Goal: Information Seeking & Learning: Understand process/instructions

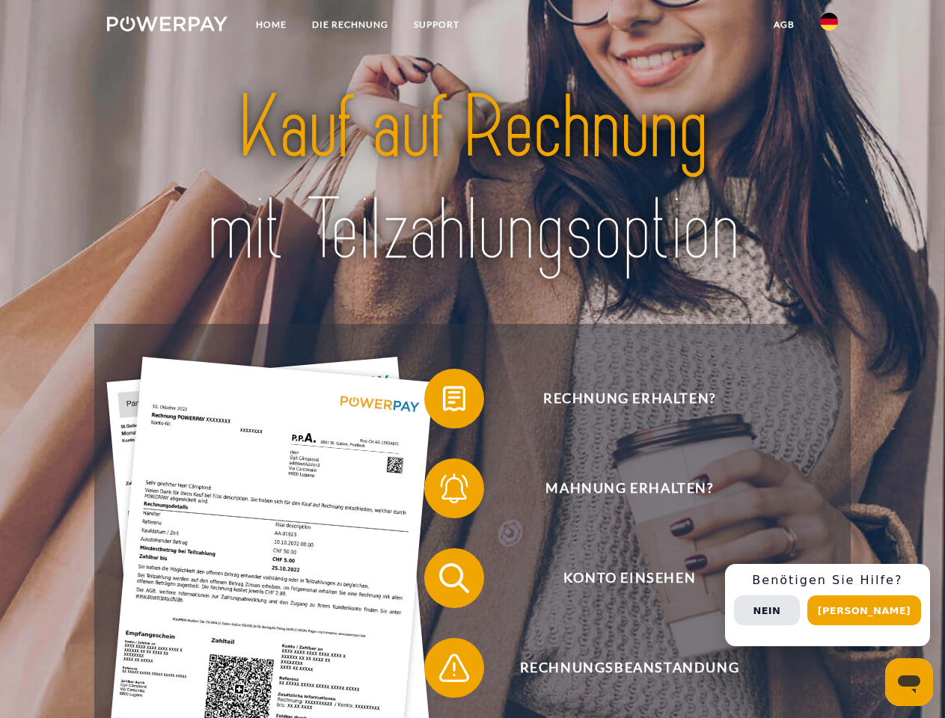
click at [167, 26] on img at bounding box center [167, 23] width 120 height 15
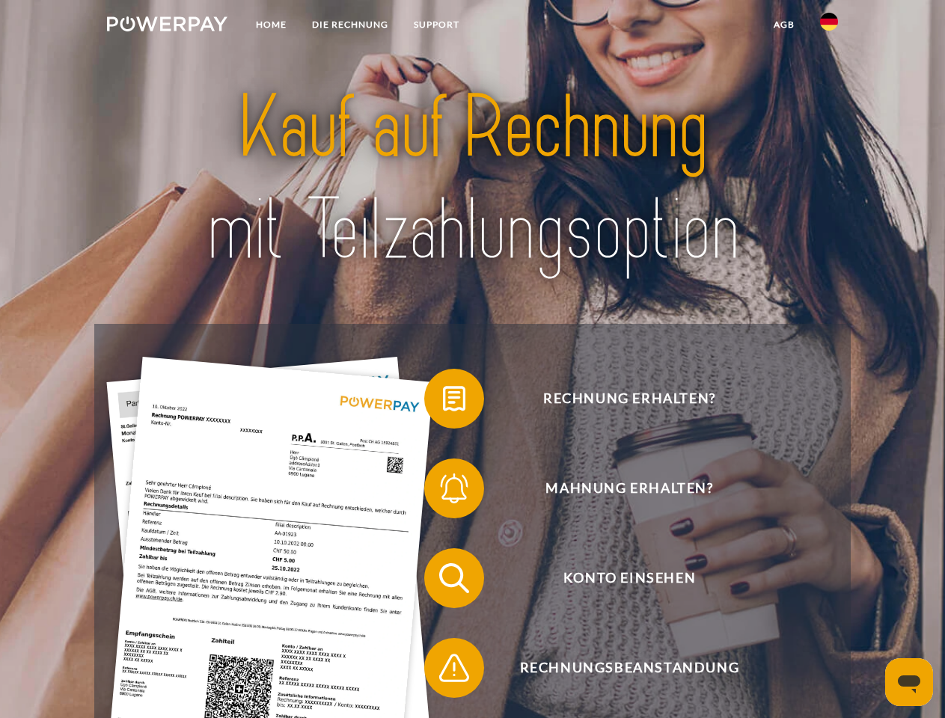
click at [829, 26] on img at bounding box center [829, 22] width 18 height 18
click at [783, 25] on link "agb" at bounding box center [784, 24] width 46 height 27
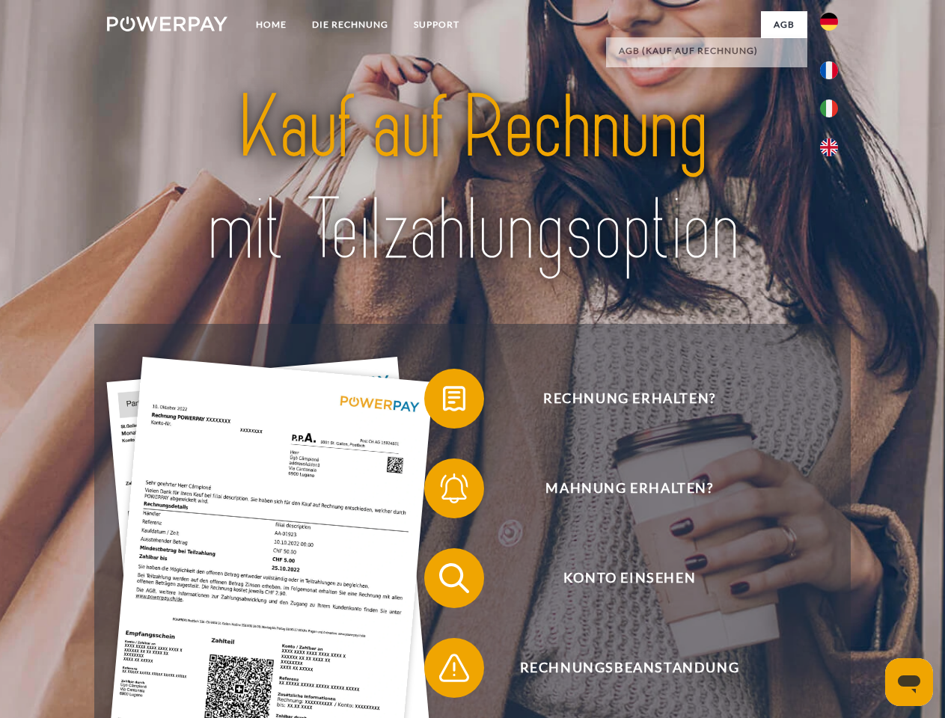
click at [443, 402] on span at bounding box center [431, 398] width 75 height 75
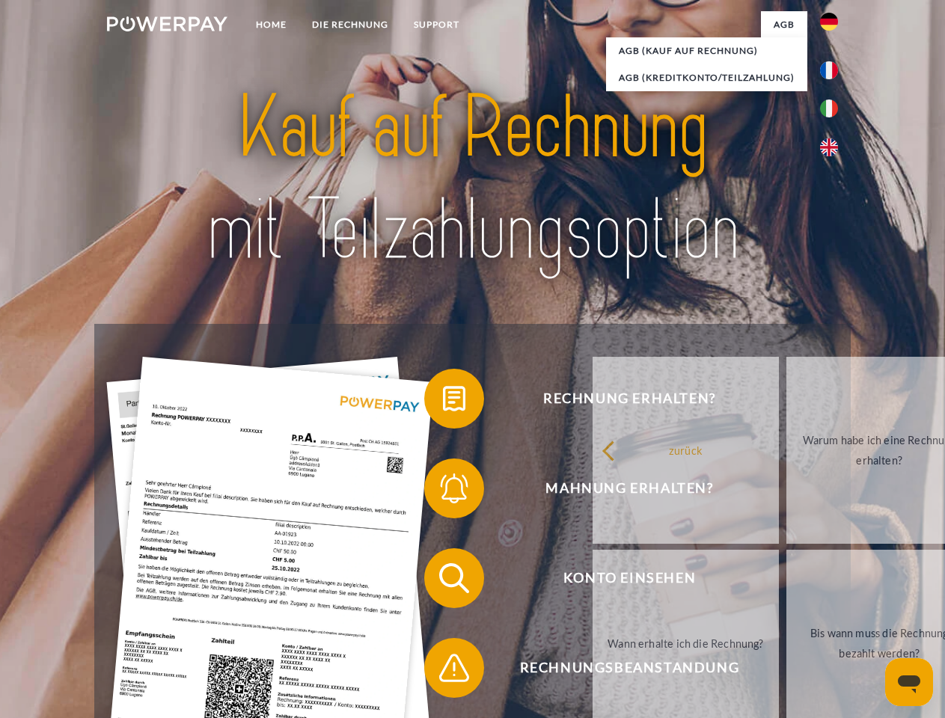
click at [443, 491] on span at bounding box center [431, 488] width 75 height 75
click at [786, 581] on link "Bis wann muss die Rechnung bezahlt werden?" at bounding box center [879, 643] width 186 height 187
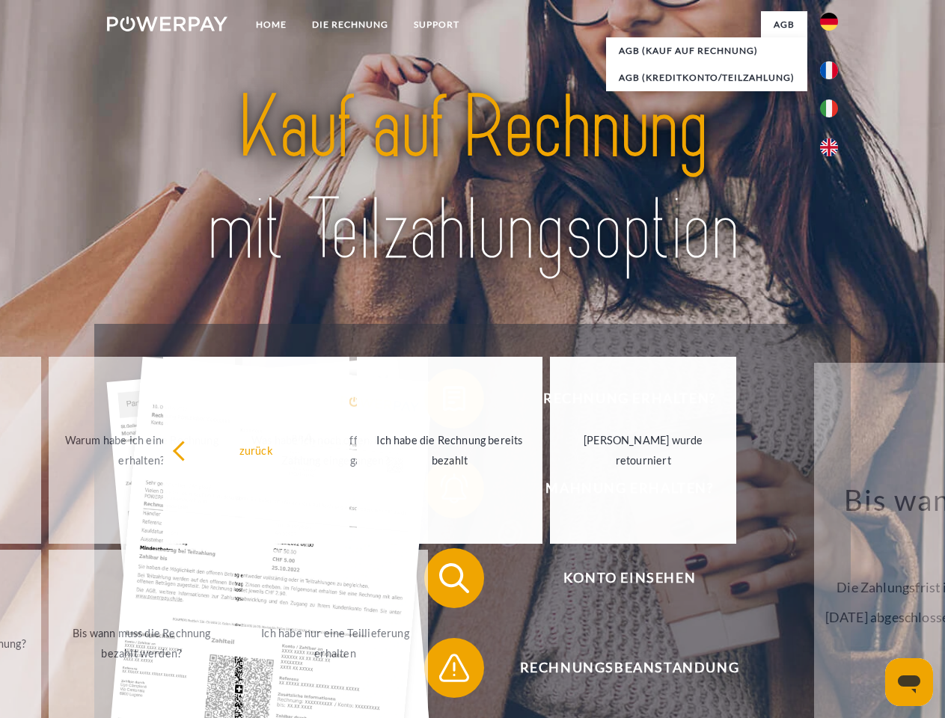
click at [443, 671] on span at bounding box center [431, 668] width 75 height 75
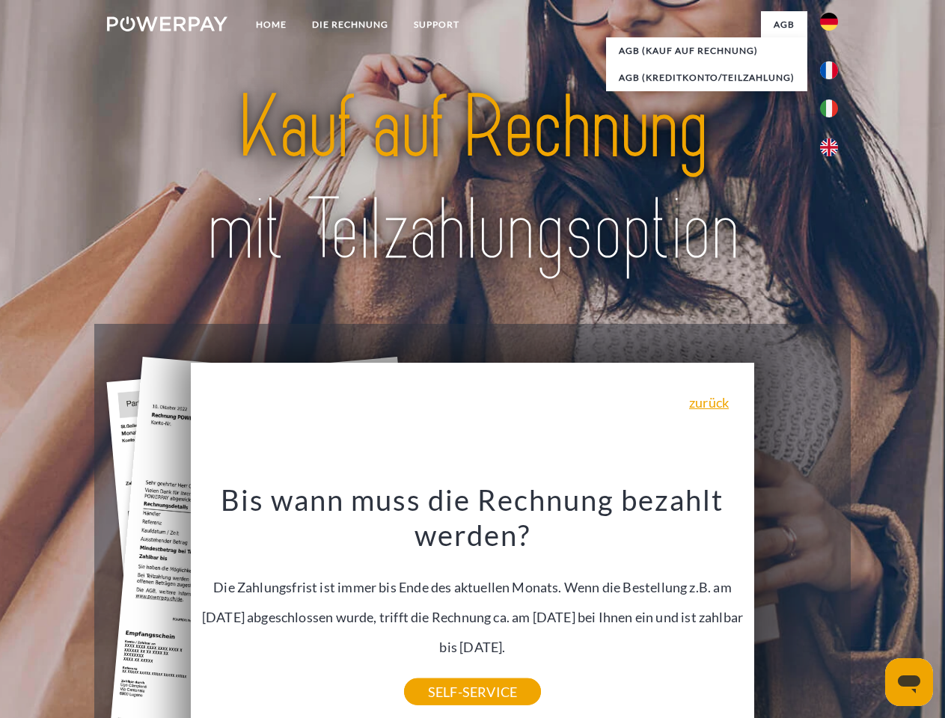
click at [833, 605] on div "Rechnung erhalten? Mahnung erhalten? Konto einsehen" at bounding box center [471, 623] width 755 height 598
click at [796, 608] on span "Konto einsehen" at bounding box center [629, 578] width 367 height 60
click at [869, 610] on header "Home DIE RECHNUNG SUPPORT" at bounding box center [472, 516] width 945 height 1033
